Goal: Navigation & Orientation: Understand site structure

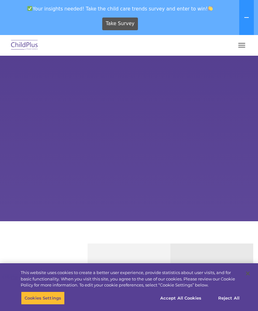
select select "MEDIUM"
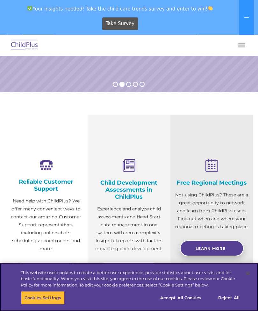
click at [187, 305] on button "Accept All Cookies" at bounding box center [181, 297] width 48 height 13
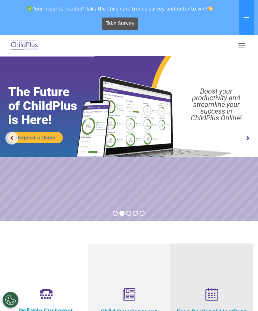
click at [243, 43] on span "button" at bounding box center [241, 43] width 7 height 1
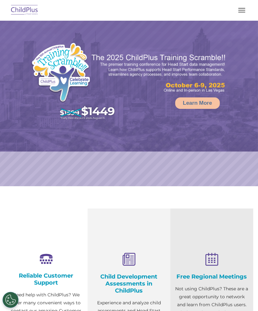
select select "MEDIUM"
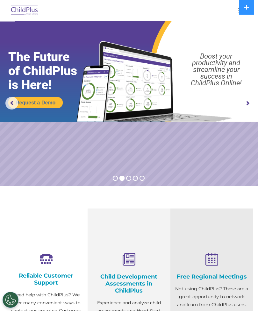
click at [247, 6] on icon at bounding box center [246, 7] width 5 height 5
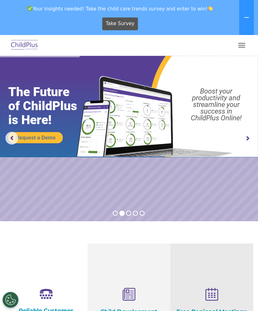
click at [243, 42] on button "button" at bounding box center [241, 45] width 13 height 10
